Goal: Task Accomplishment & Management: Manage account settings

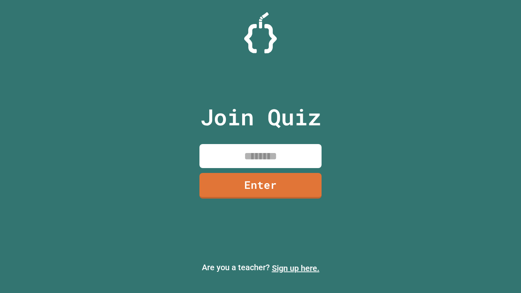
click at [296, 268] on link "Sign up here." at bounding box center [296, 268] width 48 height 10
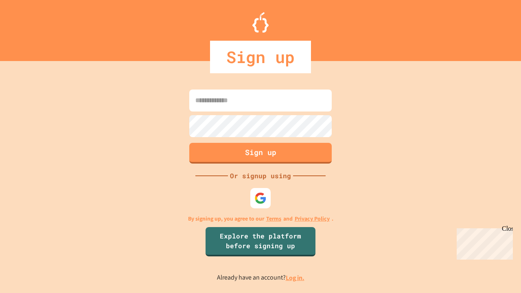
click at [296, 278] on link "Log in." at bounding box center [295, 278] width 19 height 9
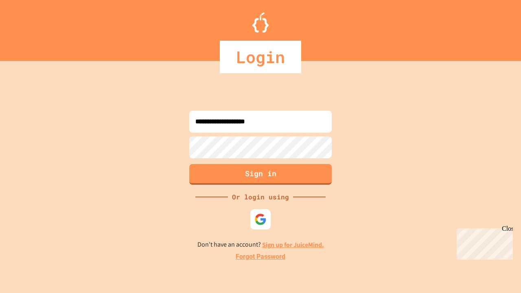
type input "**********"
